Goal: Task Accomplishment & Management: Complete application form

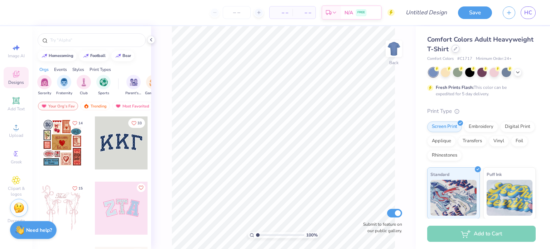
click at [460, 52] on div at bounding box center [456, 49] width 8 height 8
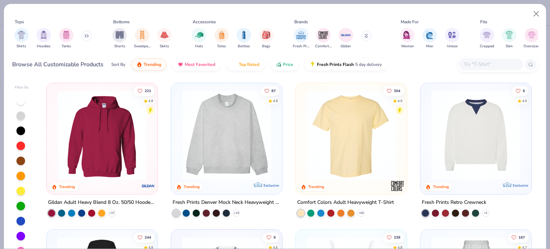
click at [243, 154] on img at bounding box center [226, 135] width 97 height 90
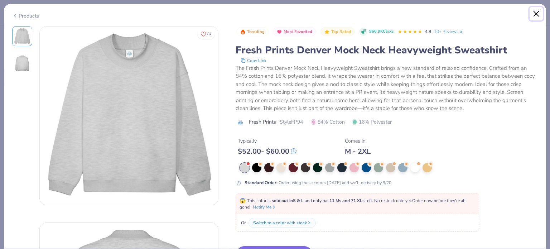
click at [536, 17] on button "Close" at bounding box center [537, 14] width 14 height 14
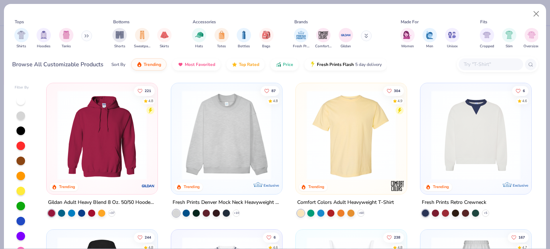
click at [496, 62] on input "text" at bounding box center [490, 64] width 55 height 8
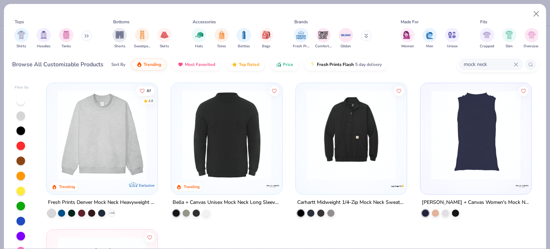
click at [104, 124] on img at bounding box center [102, 135] width 97 height 90
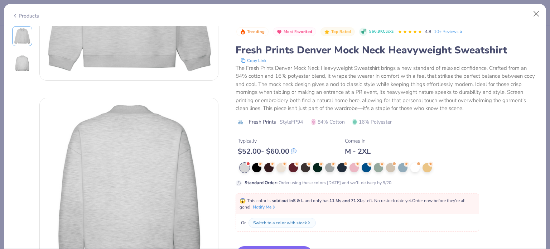
scroll to position [143, 0]
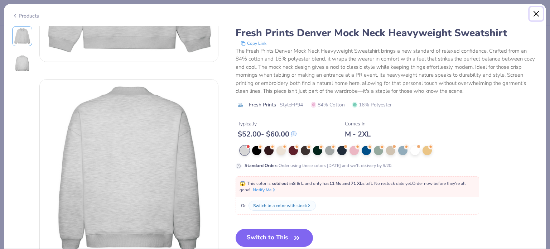
click at [536, 11] on button "Close" at bounding box center [537, 14] width 14 height 14
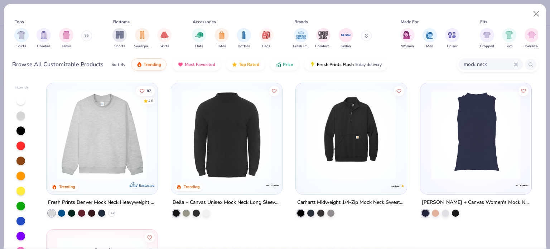
click at [518, 62] on div "mock neck" at bounding box center [491, 64] width 64 height 12
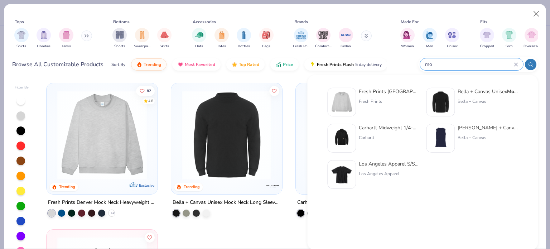
type input "m"
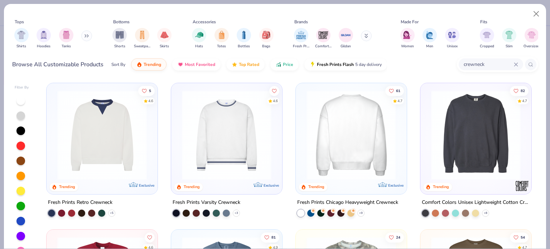
click at [462, 154] on img at bounding box center [476, 135] width 97 height 90
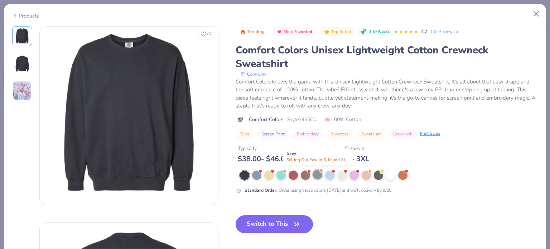
click at [317, 174] on div at bounding box center [317, 174] width 9 height 9
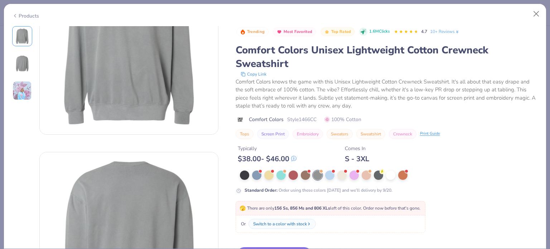
scroll to position [72, 0]
click at [532, 10] on button "Close" at bounding box center [537, 14] width 14 height 14
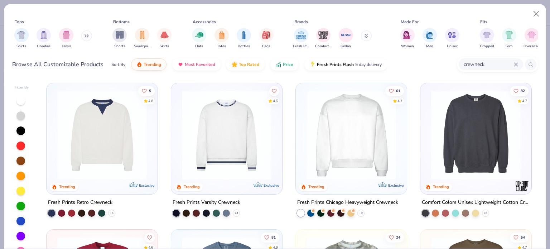
click at [515, 61] on div "crewneck" at bounding box center [491, 64] width 64 height 12
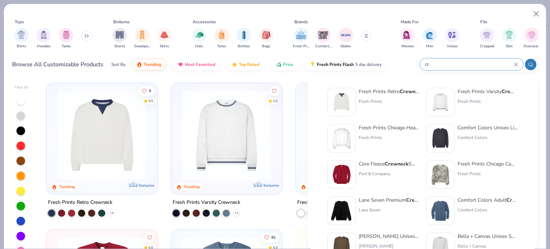
type input "c"
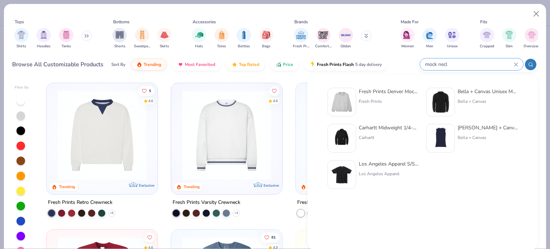
type input "mock necl"
click at [92, 37] on button at bounding box center [86, 35] width 11 height 11
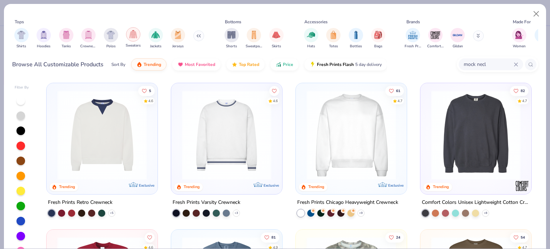
click at [135, 38] on div "filter for Sweaters" at bounding box center [133, 34] width 14 height 14
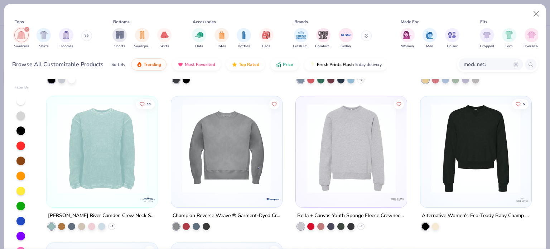
scroll to position [573, 0]
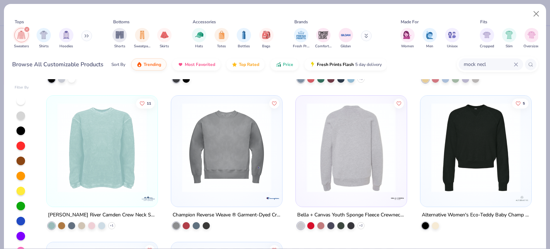
click at [303, 186] on img at bounding box center [254, 148] width 97 height 90
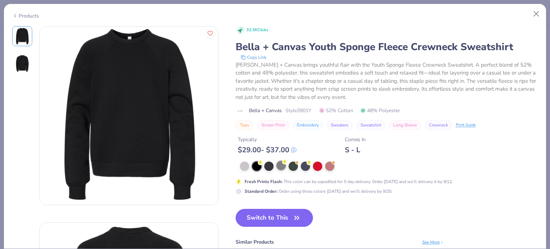
click at [282, 165] on div at bounding box center [281, 165] width 9 height 9
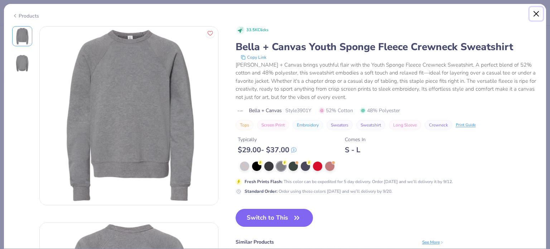
click at [535, 12] on button "Close" at bounding box center [537, 14] width 14 height 14
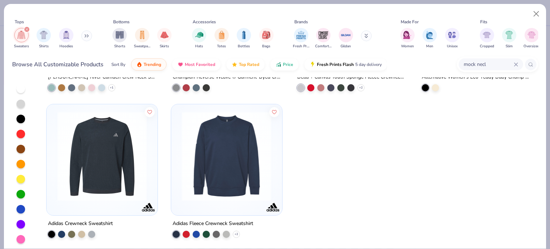
scroll to position [12, 0]
click at [230, 158] on img at bounding box center [226, 156] width 97 height 90
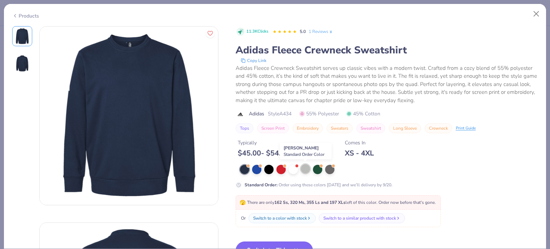
click at [302, 166] on div at bounding box center [305, 168] width 9 height 9
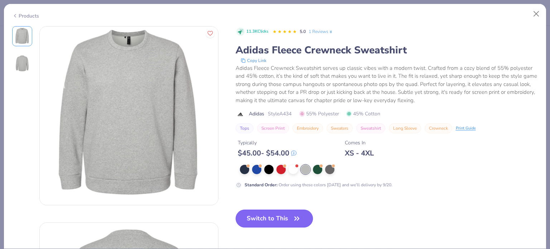
click at [271, 225] on button "Switch to This" at bounding box center [275, 219] width 78 height 18
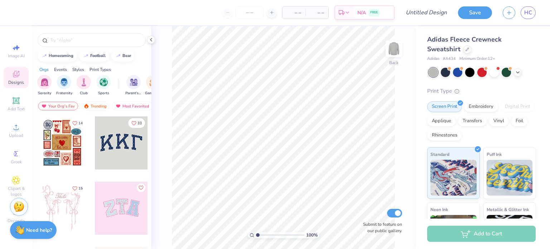
click at [15, 205] on img at bounding box center [19, 206] width 11 height 11
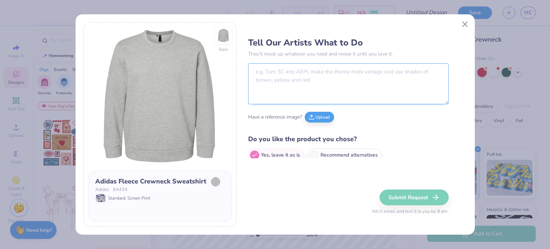
click at [301, 78] on textarea at bounding box center [348, 83] width 201 height 41
paste textarea "Change the Lucky below the 8 ball to no luck, just God and replace the Lucky yo…"
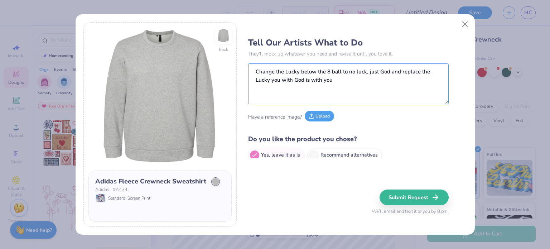
type textarea "Change the Lucky below the 8 ball to no luck, just God and replace the Lucky yo…"
click at [321, 118] on button "Upload" at bounding box center [319, 116] width 29 height 11
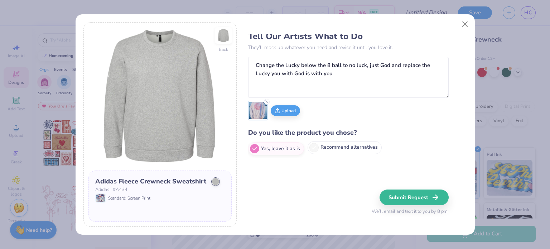
click at [317, 145] on span at bounding box center [314, 147] width 9 height 9
click at [253, 153] on input "Recommend alternatives" at bounding box center [250, 155] width 5 height 5
radio input "true"
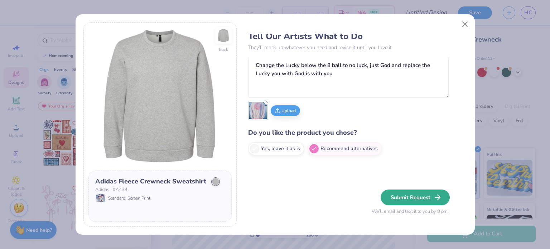
click at [410, 195] on button "Submit Request" at bounding box center [415, 198] width 69 height 16
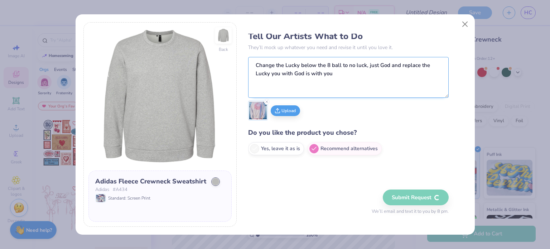
radio input "true"
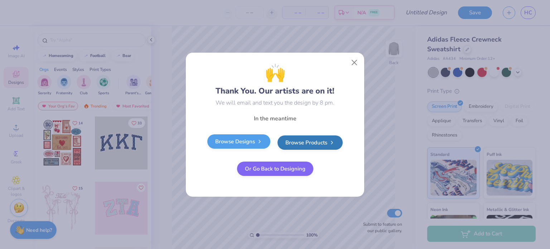
click at [252, 139] on link "Browse Designs" at bounding box center [238, 141] width 63 height 14
